Goal: Find specific page/section: Find specific page/section

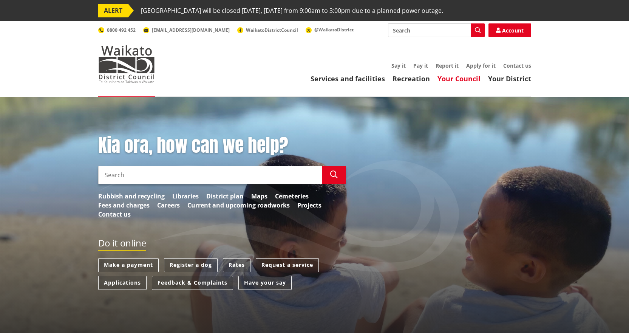
click at [466, 80] on link "Your Council" at bounding box center [458, 78] width 43 height 9
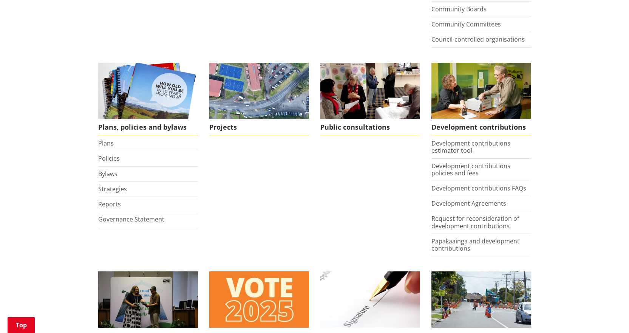
scroll to position [340, 0]
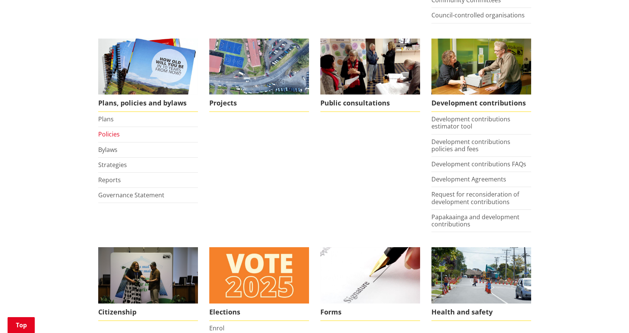
click at [108, 134] on link "Policies" at bounding box center [109, 134] width 22 height 8
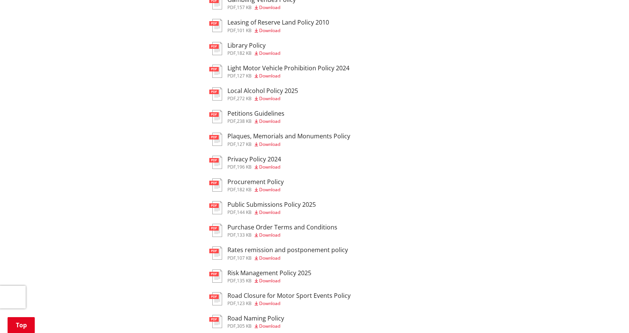
scroll to position [491, 0]
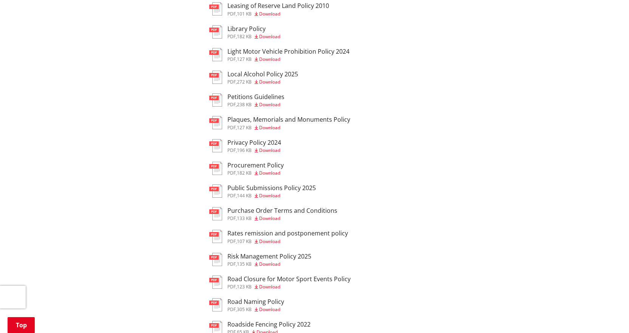
click at [265, 124] on span "Download" at bounding box center [269, 127] width 21 height 6
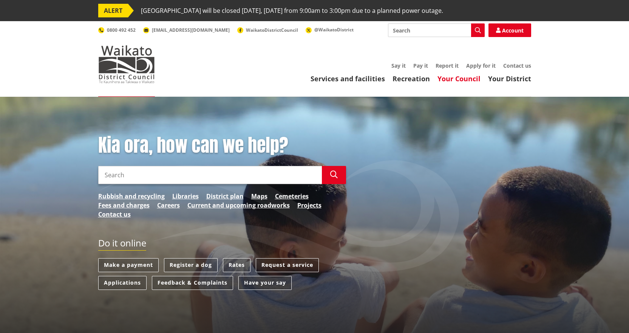
click at [455, 82] on link "Your Council" at bounding box center [458, 78] width 43 height 9
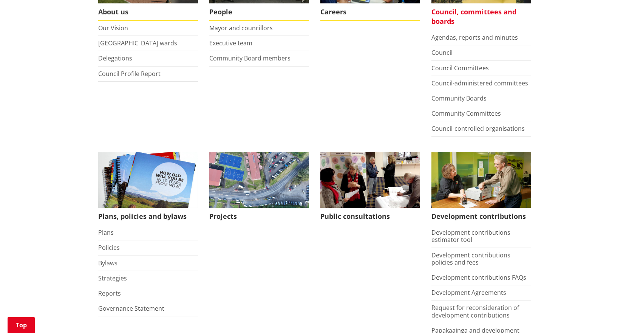
scroll to position [151, 0]
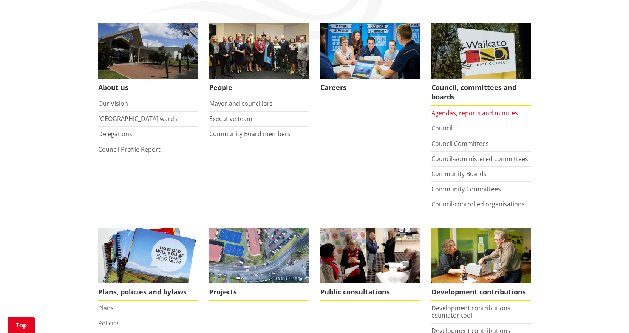
click at [452, 112] on link "Agendas, reports and minutes" at bounding box center [474, 113] width 86 height 8
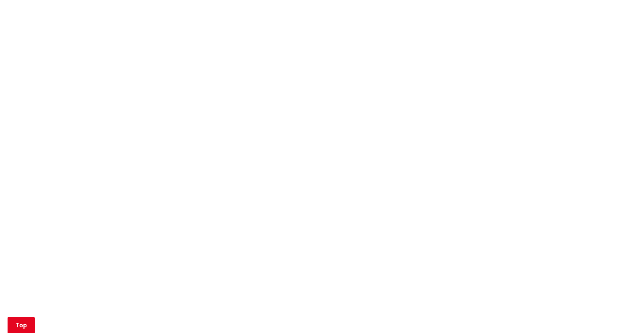
scroll to position [378, 0]
